Goal: Download file/media

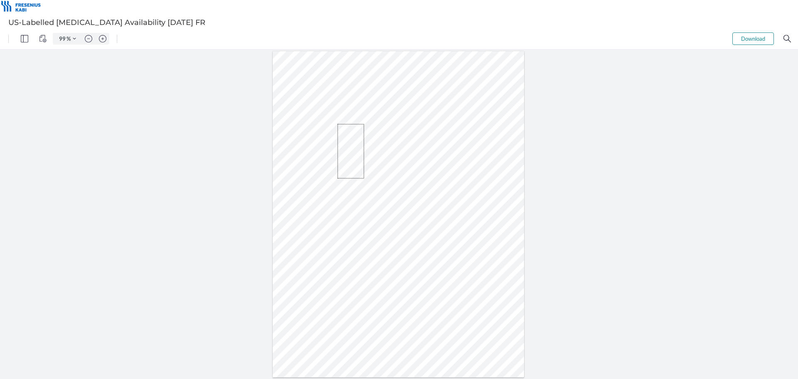
drag, startPoint x: 338, startPoint y: 124, endPoint x: 364, endPoint y: 178, distance: 60.6
click at [364, 178] on div at bounding box center [399, 214] width 252 height 326
drag, startPoint x: 393, startPoint y: 189, endPoint x: 376, endPoint y: 163, distance: 31.1
click at [376, 163] on div at bounding box center [398, 213] width 255 height 329
drag, startPoint x: 350, startPoint y: 172, endPoint x: 365, endPoint y: 182, distance: 18.0
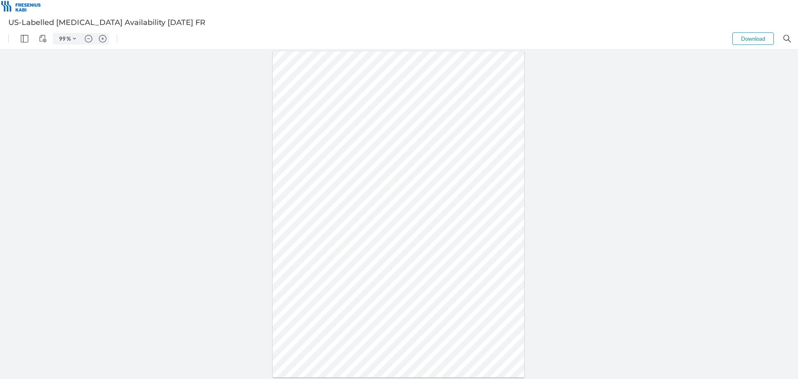
click at [365, 182] on div at bounding box center [399, 214] width 252 height 326
click at [391, 181] on div at bounding box center [399, 214] width 252 height 326
drag, startPoint x: 387, startPoint y: 176, endPoint x: 300, endPoint y: 152, distance: 90.1
click at [300, 152] on div at bounding box center [399, 214] width 252 height 326
click at [295, 153] on div at bounding box center [399, 214] width 252 height 326
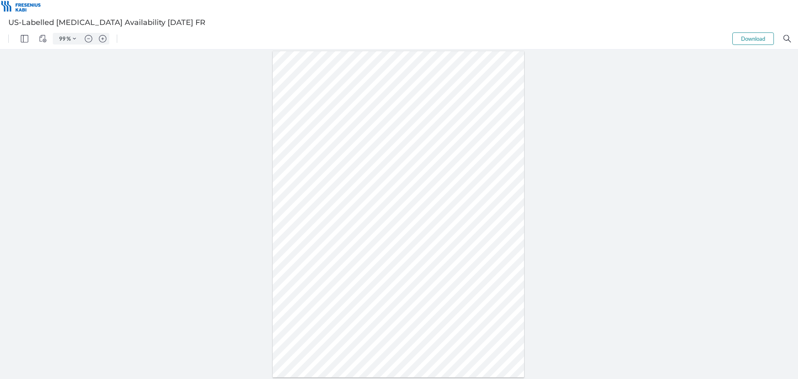
drag, startPoint x: 293, startPoint y: 153, endPoint x: 347, endPoint y: 183, distance: 61.8
click at [347, 183] on div at bounding box center [399, 214] width 252 height 326
click at [321, 179] on div at bounding box center [399, 214] width 252 height 326
drag, startPoint x: 323, startPoint y: 170, endPoint x: 327, endPoint y: 183, distance: 14.2
click at [327, 183] on div at bounding box center [399, 214] width 252 height 326
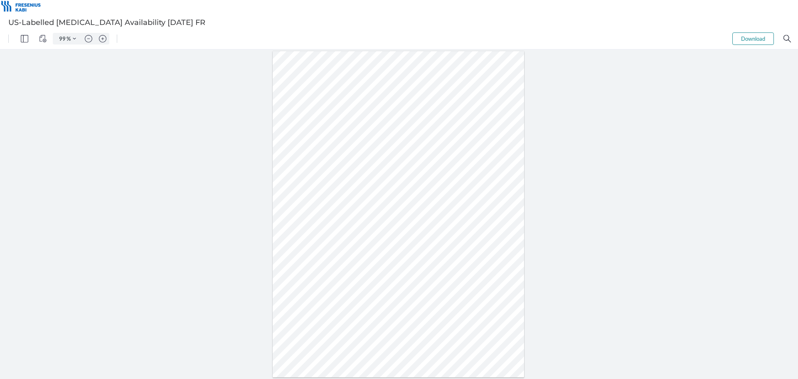
click at [307, 172] on div at bounding box center [399, 214] width 252 height 326
drag, startPoint x: 314, startPoint y: 174, endPoint x: 333, endPoint y: 183, distance: 21.2
click at [333, 183] on div at bounding box center [399, 214] width 252 height 326
click at [379, 178] on div at bounding box center [399, 214] width 252 height 326
drag, startPoint x: 381, startPoint y: 172, endPoint x: 320, endPoint y: 187, distance: 62.5
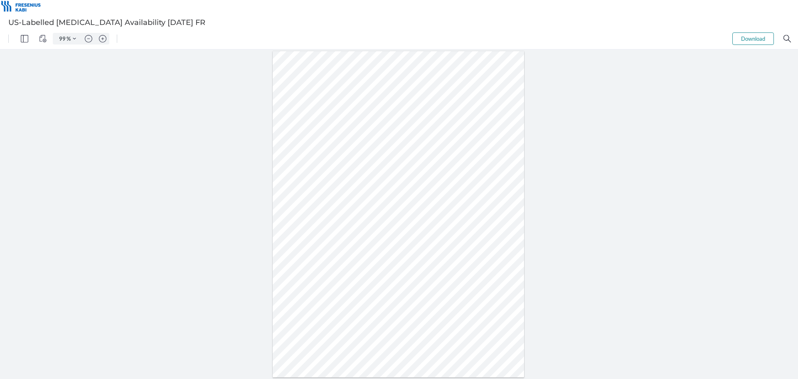
click at [320, 187] on div at bounding box center [399, 214] width 252 height 326
drag, startPoint x: 325, startPoint y: 195, endPoint x: 347, endPoint y: 205, distance: 24.0
click at [347, 205] on div at bounding box center [399, 214] width 252 height 326
click at [320, 212] on div at bounding box center [399, 214] width 252 height 326
click at [354, 187] on div at bounding box center [399, 214] width 252 height 326
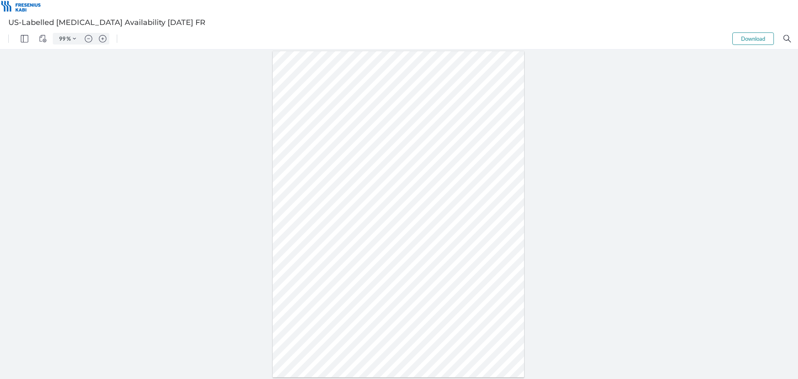
drag, startPoint x: 348, startPoint y: 199, endPoint x: 348, endPoint y: 212, distance: 12.9
click at [348, 212] on div at bounding box center [399, 214] width 252 height 326
click at [405, 175] on div at bounding box center [399, 214] width 252 height 326
click at [365, 266] on div at bounding box center [399, 214] width 252 height 326
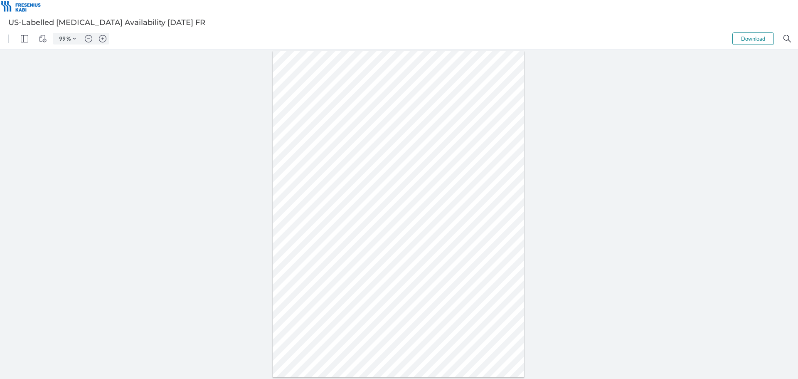
click at [374, 189] on div at bounding box center [399, 214] width 252 height 326
drag, startPoint x: 362, startPoint y: 194, endPoint x: 362, endPoint y: 199, distance: 4.6
click at [362, 199] on div at bounding box center [399, 214] width 252 height 326
click at [362, 200] on div at bounding box center [399, 214] width 252 height 326
drag, startPoint x: 362, startPoint y: 200, endPoint x: 357, endPoint y: 196, distance: 5.9
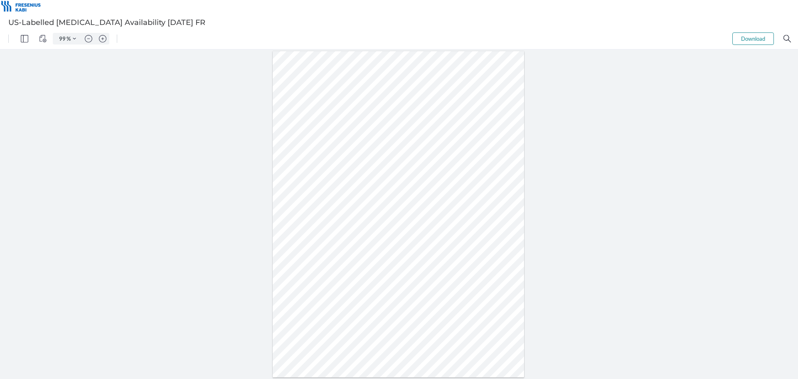
click at [357, 196] on div at bounding box center [399, 214] width 252 height 326
click at [343, 195] on div at bounding box center [399, 214] width 252 height 326
drag, startPoint x: 329, startPoint y: 192, endPoint x: 330, endPoint y: 200, distance: 8.4
click at [330, 200] on div at bounding box center [399, 214] width 252 height 326
click at [319, 207] on div at bounding box center [399, 214] width 252 height 326
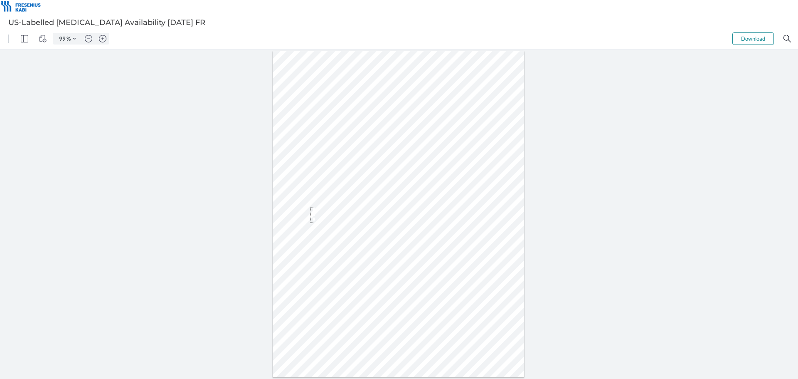
drag, startPoint x: 310, startPoint y: 207, endPoint x: 315, endPoint y: 223, distance: 16.0
click at [315, 223] on div at bounding box center [399, 214] width 252 height 326
drag, startPoint x: 323, startPoint y: 227, endPoint x: 316, endPoint y: 219, distance: 10.3
click at [316, 219] on div at bounding box center [399, 214] width 252 height 326
click at [313, 203] on div at bounding box center [399, 214] width 252 height 326
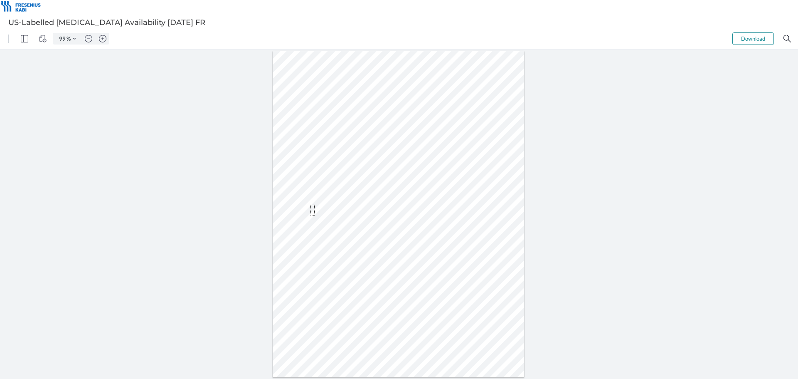
drag, startPoint x: 311, startPoint y: 205, endPoint x: 318, endPoint y: 218, distance: 15.5
click at [318, 218] on div at bounding box center [399, 214] width 252 height 326
drag, startPoint x: 326, startPoint y: 227, endPoint x: 323, endPoint y: 219, distance: 8.7
click at [323, 219] on div at bounding box center [399, 214] width 252 height 326
click at [321, 213] on div at bounding box center [399, 214] width 252 height 326
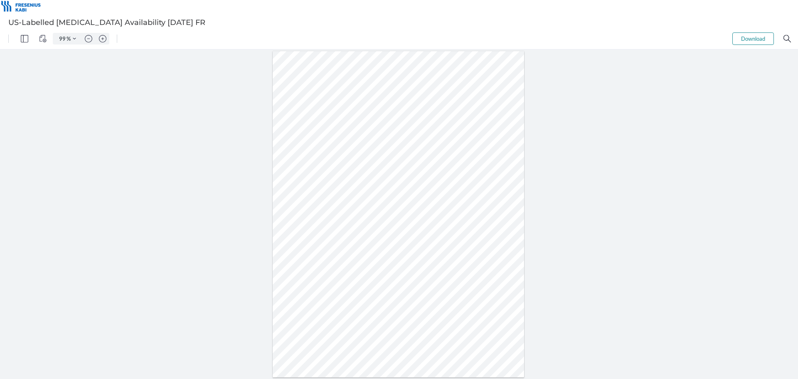
click at [470, 213] on div at bounding box center [399, 214] width 252 height 326
click at [751, 38] on button "Download" at bounding box center [753, 38] width 42 height 12
drag, startPoint x: 325, startPoint y: 136, endPoint x: 339, endPoint y: 165, distance: 32.4
click at [339, 165] on div at bounding box center [399, 214] width 252 height 326
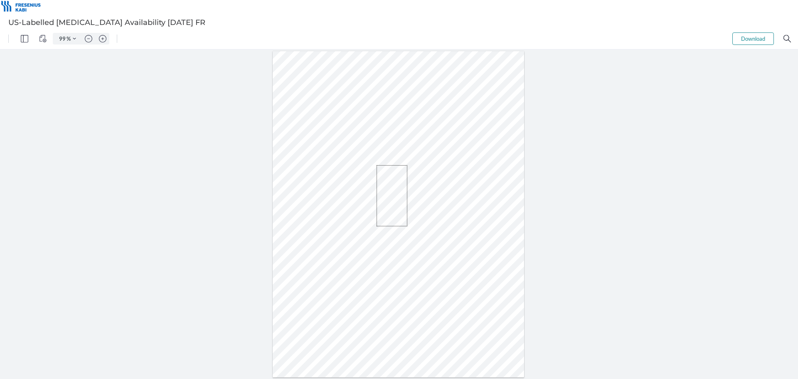
drag, startPoint x: 407, startPoint y: 226, endPoint x: 377, endPoint y: 165, distance: 68.4
click at [377, 165] on div at bounding box center [398, 213] width 255 height 329
drag, startPoint x: 319, startPoint y: 173, endPoint x: 327, endPoint y: 192, distance: 20.3
click at [327, 192] on div at bounding box center [399, 214] width 252 height 326
click at [343, 200] on div at bounding box center [399, 214] width 252 height 326
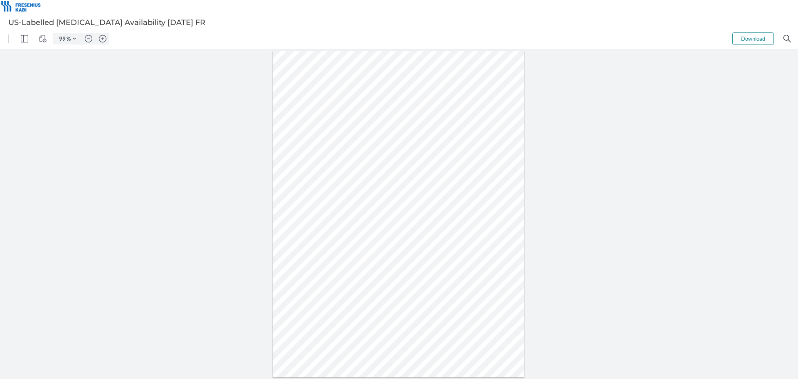
click at [352, 174] on div at bounding box center [399, 214] width 252 height 326
drag, startPoint x: 343, startPoint y: 190, endPoint x: 349, endPoint y: 202, distance: 13.6
click at [349, 202] on div at bounding box center [399, 214] width 252 height 326
